Goal: Task Accomplishment & Management: Manage account settings

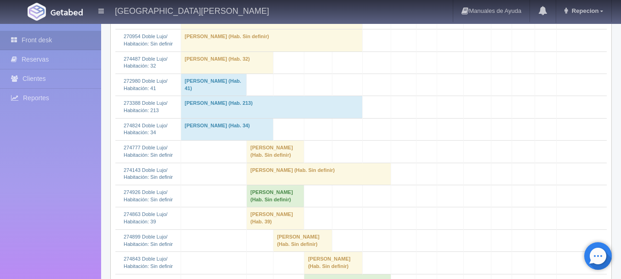
scroll to position [322, 0]
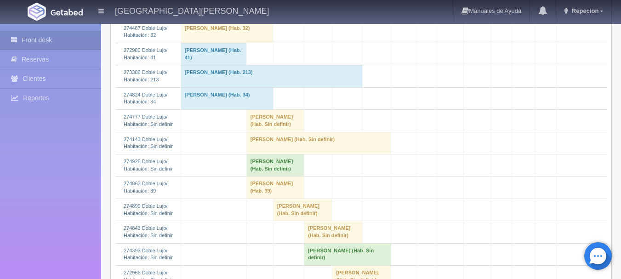
click at [247, 176] on td "[PERSON_NAME] (Hab. Sin definir)" at bounding box center [276, 165] width 58 height 22
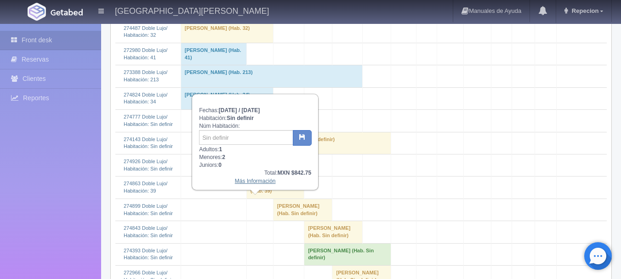
click at [253, 183] on link "Más Información" at bounding box center [255, 181] width 41 height 6
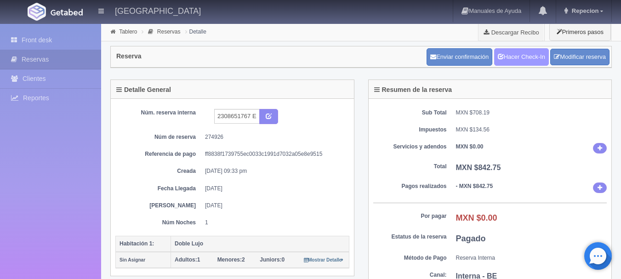
click at [516, 52] on link "Hacer Check-In" at bounding box center [522, 56] width 55 height 17
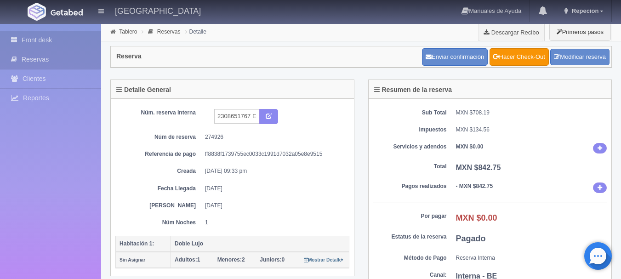
click at [42, 37] on link "Front desk" at bounding box center [50, 40] width 101 height 19
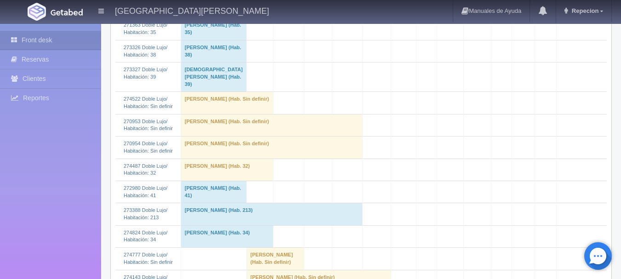
scroll to position [368, 0]
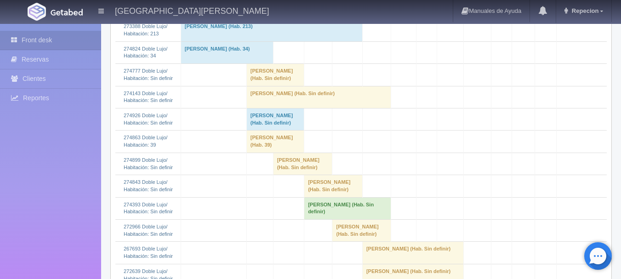
click at [247, 130] on td "Maria Cobian (Hab. Sin definir)" at bounding box center [276, 119] width 58 height 22
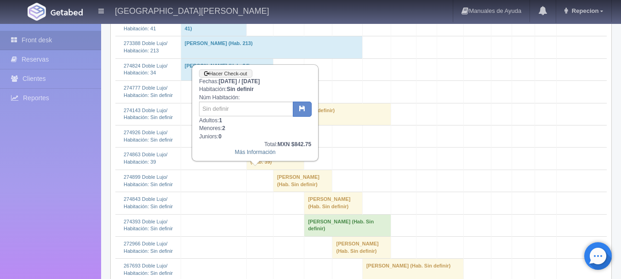
scroll to position [322, 0]
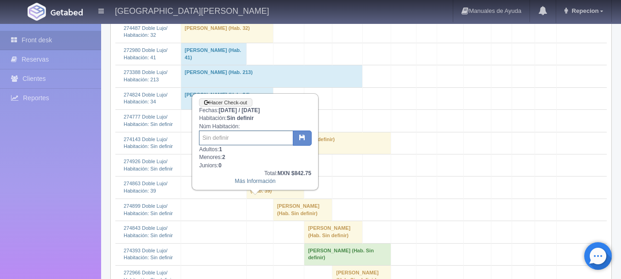
click at [243, 138] on input "text" at bounding box center [246, 138] width 94 height 15
type input "35"
click at [301, 145] on button "button" at bounding box center [302, 139] width 19 height 16
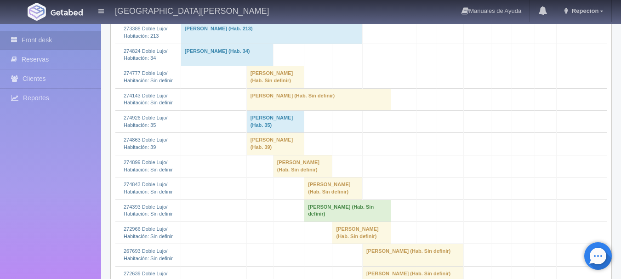
scroll to position [368, 0]
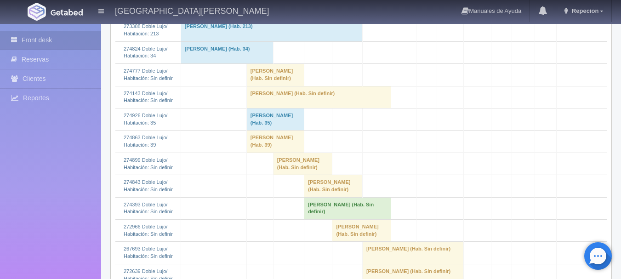
click at [247, 153] on td "Ana Bertha Martinez Becerra (Hab. 39)" at bounding box center [276, 142] width 58 height 22
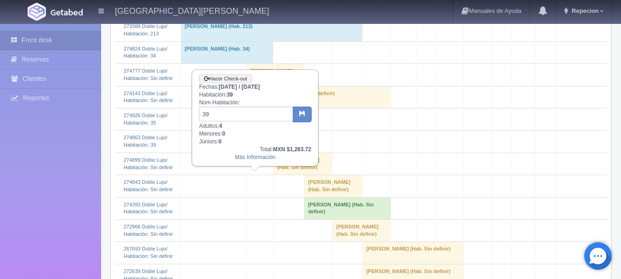
click at [247, 153] on td "[PERSON_NAME] (Hab. 39)" at bounding box center [276, 142] width 58 height 22
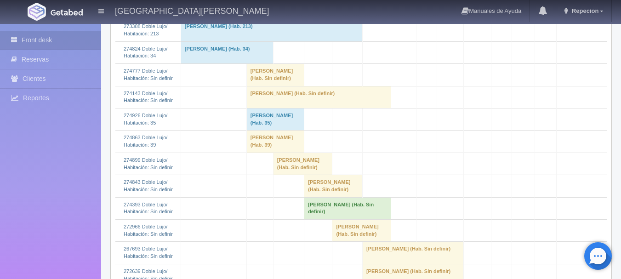
click at [247, 86] on td "[PERSON_NAME] (Hab. Sin definir)" at bounding box center [276, 75] width 58 height 22
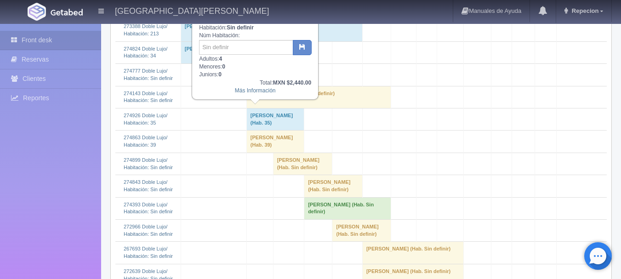
click at [247, 86] on td "[PERSON_NAME] (Hab. Sin definir)" at bounding box center [276, 75] width 58 height 22
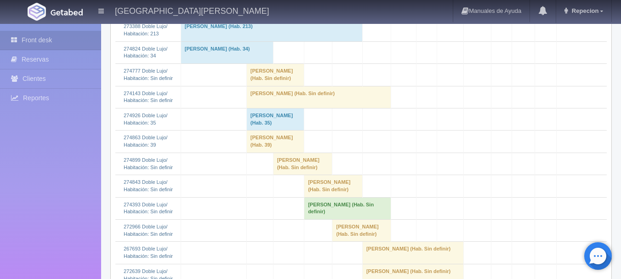
click at [247, 86] on td "[PERSON_NAME] (Hab. Sin definir)" at bounding box center [276, 75] width 58 height 22
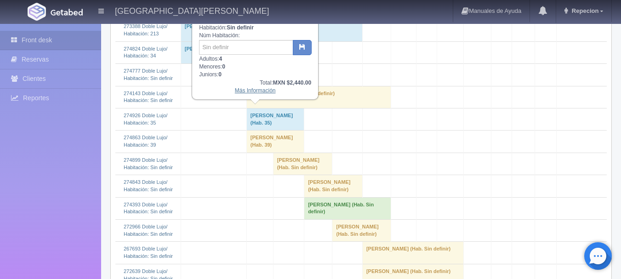
click at [251, 93] on link "Más Información" at bounding box center [255, 90] width 41 height 6
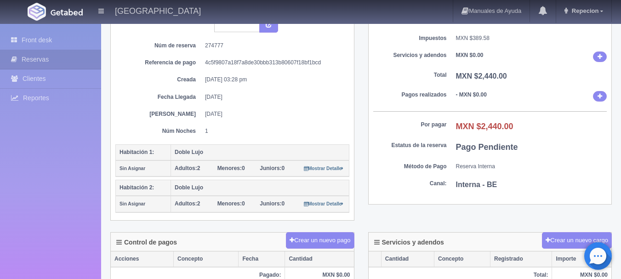
scroll to position [92, 0]
click at [40, 34] on link "Front desk" at bounding box center [50, 40] width 101 height 19
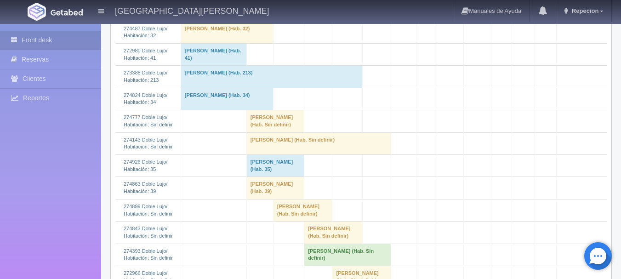
scroll to position [368, 0]
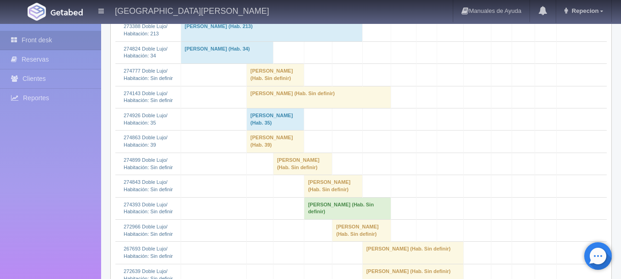
click at [248, 108] on td "[PERSON_NAME] (Hab. Sin definir)" at bounding box center [319, 97] width 144 height 22
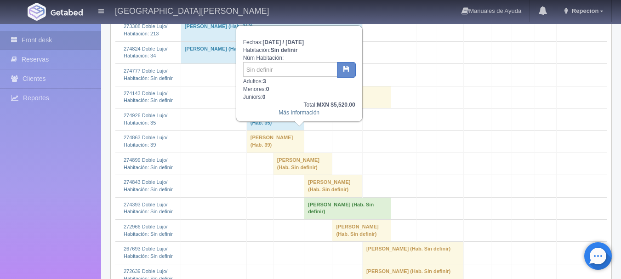
click at [248, 108] on td "[PERSON_NAME] (Hab. Sin definir)" at bounding box center [319, 97] width 144 height 22
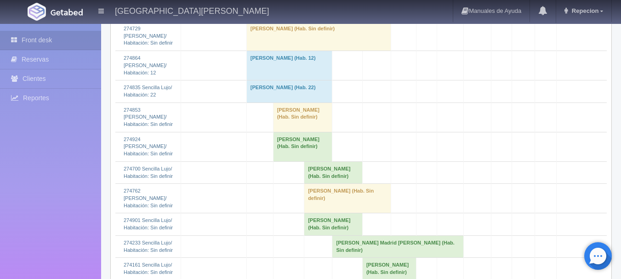
scroll to position [920, 0]
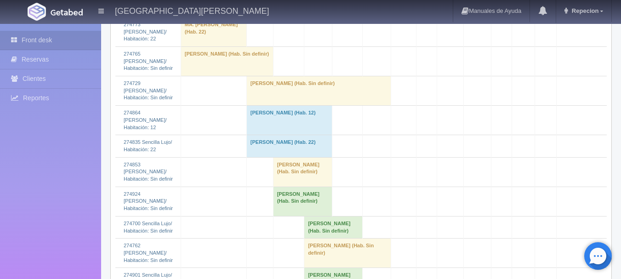
click at [255, 106] on td "[PERSON_NAME] (Hab. Sin definir)" at bounding box center [319, 90] width 144 height 29
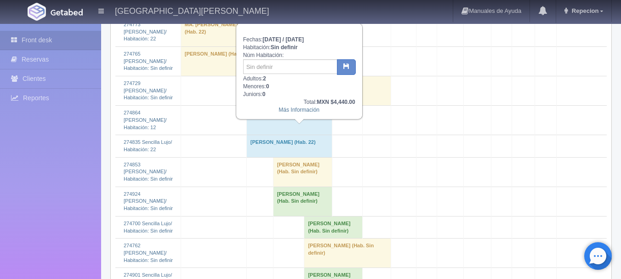
click at [255, 106] on td "[PERSON_NAME] (Hab. Sin definir)" at bounding box center [319, 90] width 144 height 29
